Goal: Transaction & Acquisition: Subscribe to service/newsletter

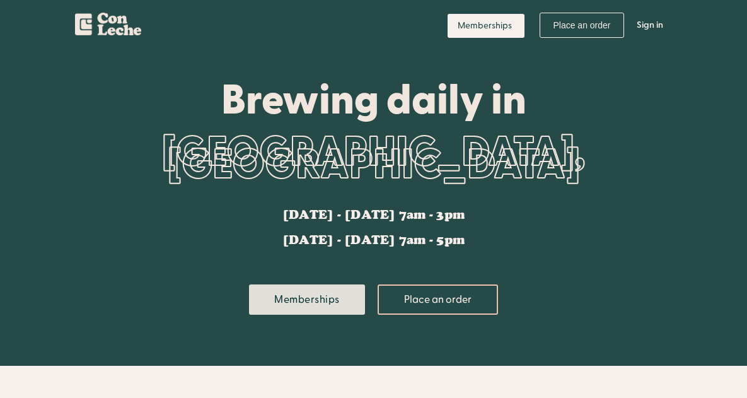
click at [305, 290] on link "Memberships" at bounding box center [307, 299] width 116 height 30
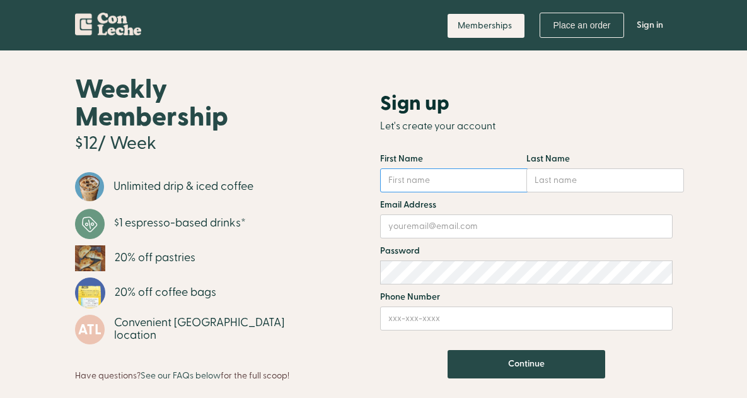
click at [421, 182] on input "Email Form" at bounding box center [455, 180] width 151 height 24
type input "Christin"
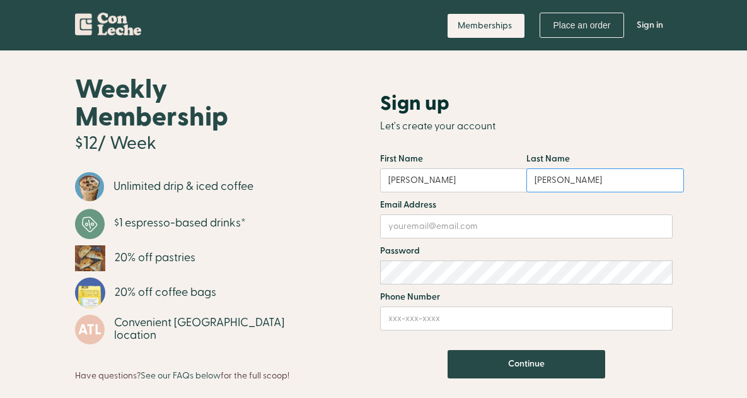
type input "Cifaldi"
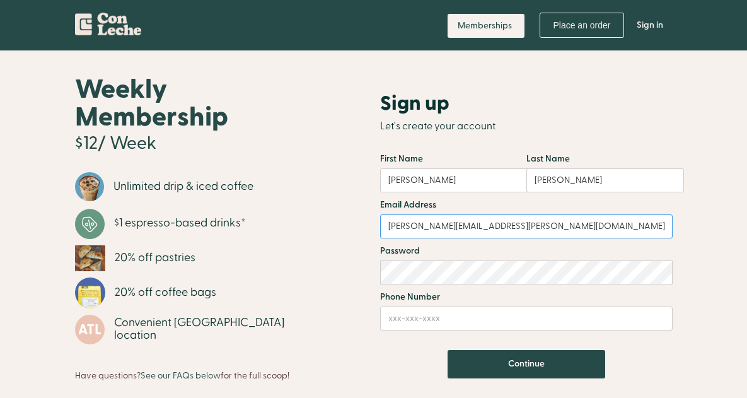
type input "christin.cifaldi@gmail.com"
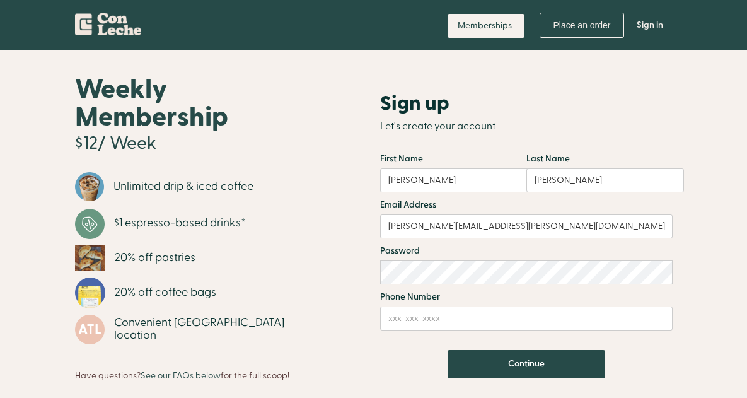
drag, startPoint x: 642, startPoint y: 25, endPoint x: 684, endPoint y: 102, distance: 87.8
click at [684, 102] on div "Weekly Membership $12/ Week Unlimited drip & iced coffee $1 espresso-based drin…" at bounding box center [373, 233] width 747 height 366
click at [657, 25] on link "Sign in" at bounding box center [650, 25] width 45 height 38
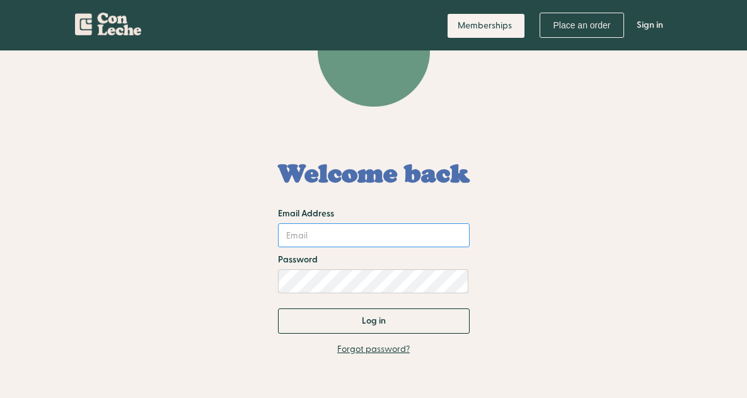
click at [346, 234] on input "Email Address" at bounding box center [374, 235] width 192 height 24
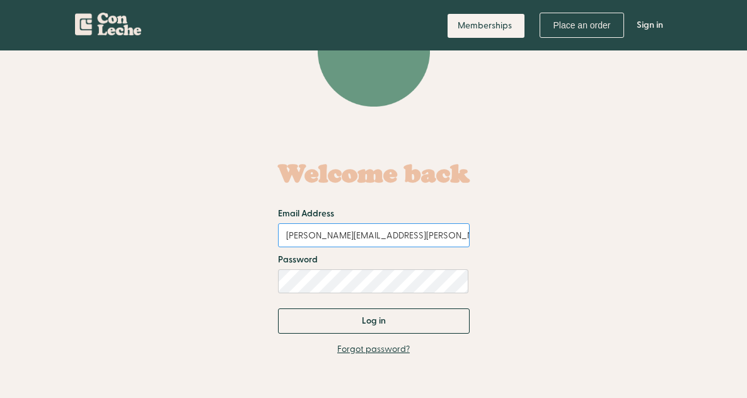
type input "[PERSON_NAME][EMAIL_ADDRESS][PERSON_NAME][DOMAIN_NAME]"
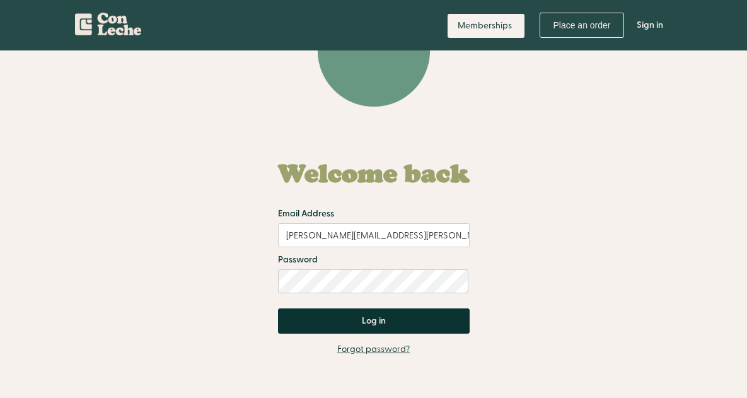
click at [378, 313] on input "Log in" at bounding box center [374, 320] width 192 height 25
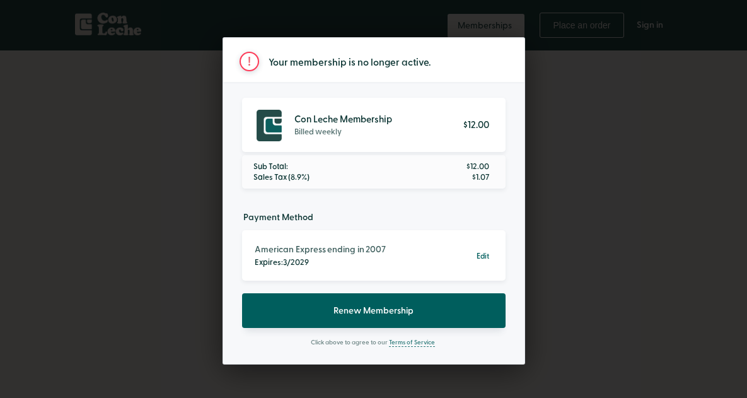
click at [477, 254] on div "Edit" at bounding box center [483, 256] width 25 height 18
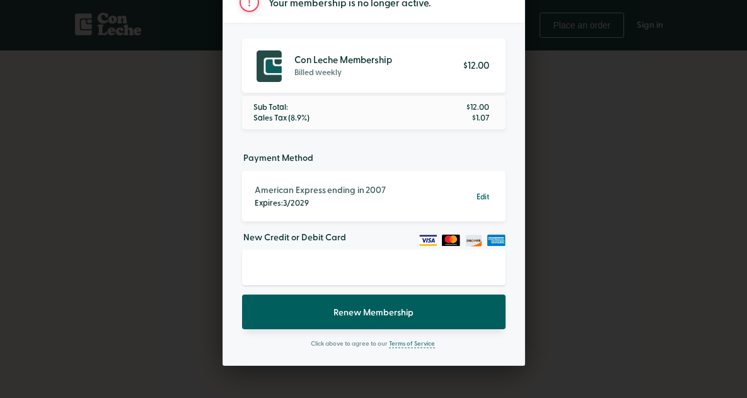
scroll to position [62, 0]
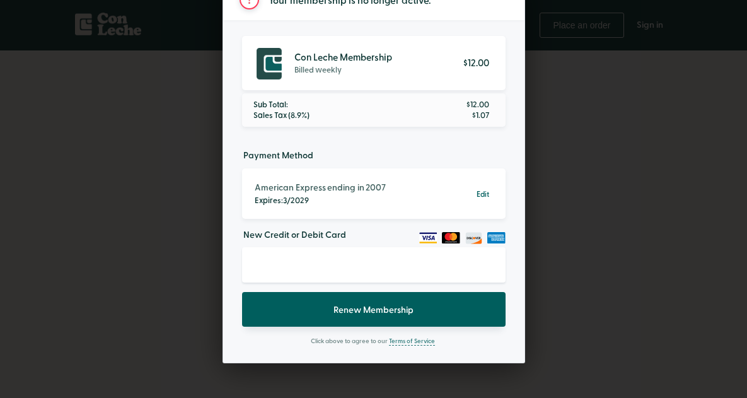
click at [387, 315] on button "Renew Membership" at bounding box center [374, 309] width 264 height 35
